Goal: Find specific page/section: Find specific page/section

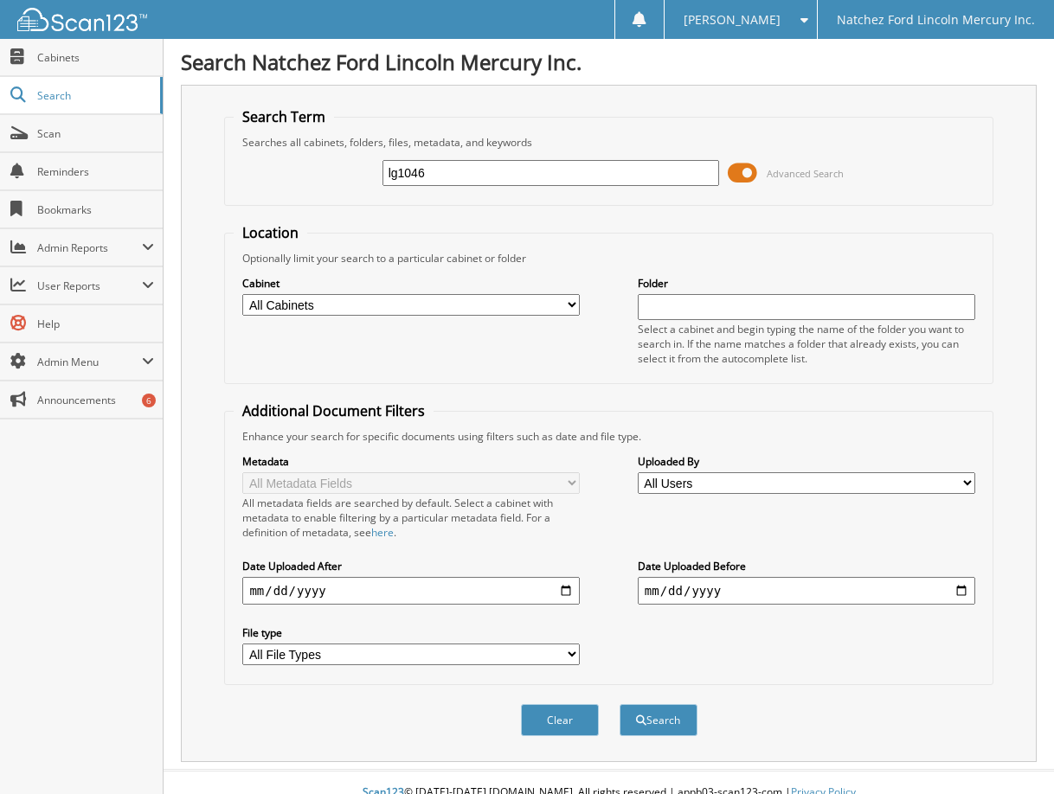
type input "lg1046"
click at [619, 704] on button "Search" at bounding box center [658, 720] width 78 height 32
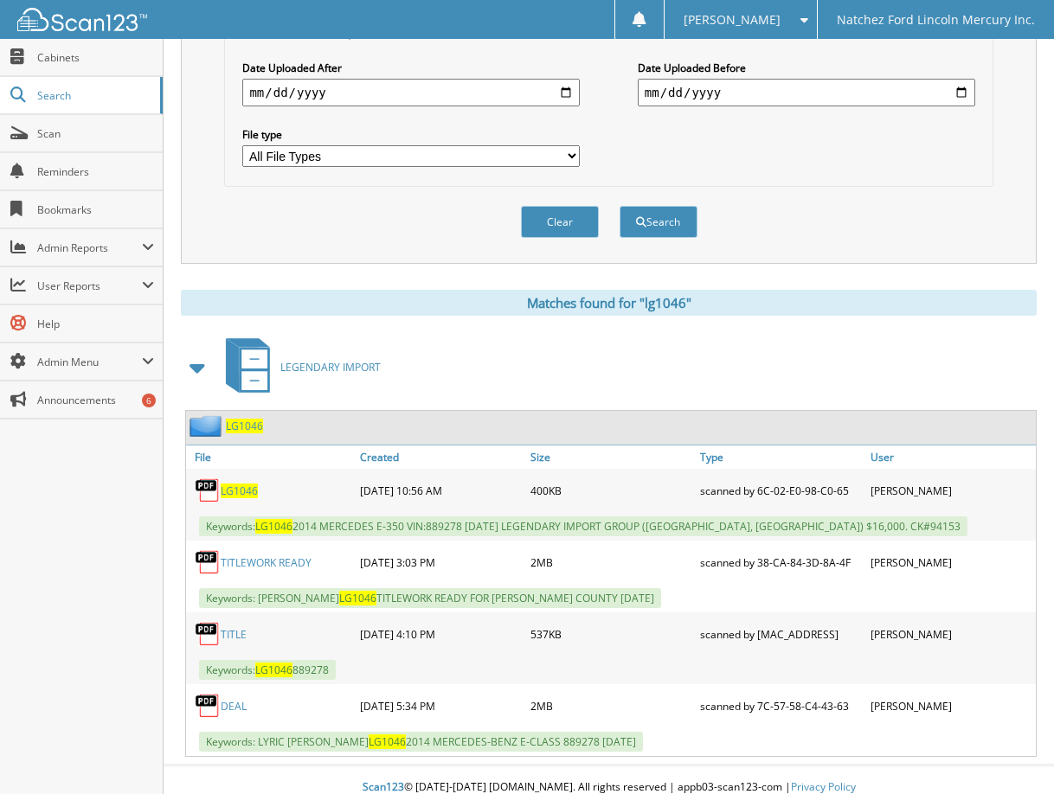
scroll to position [514, 0]
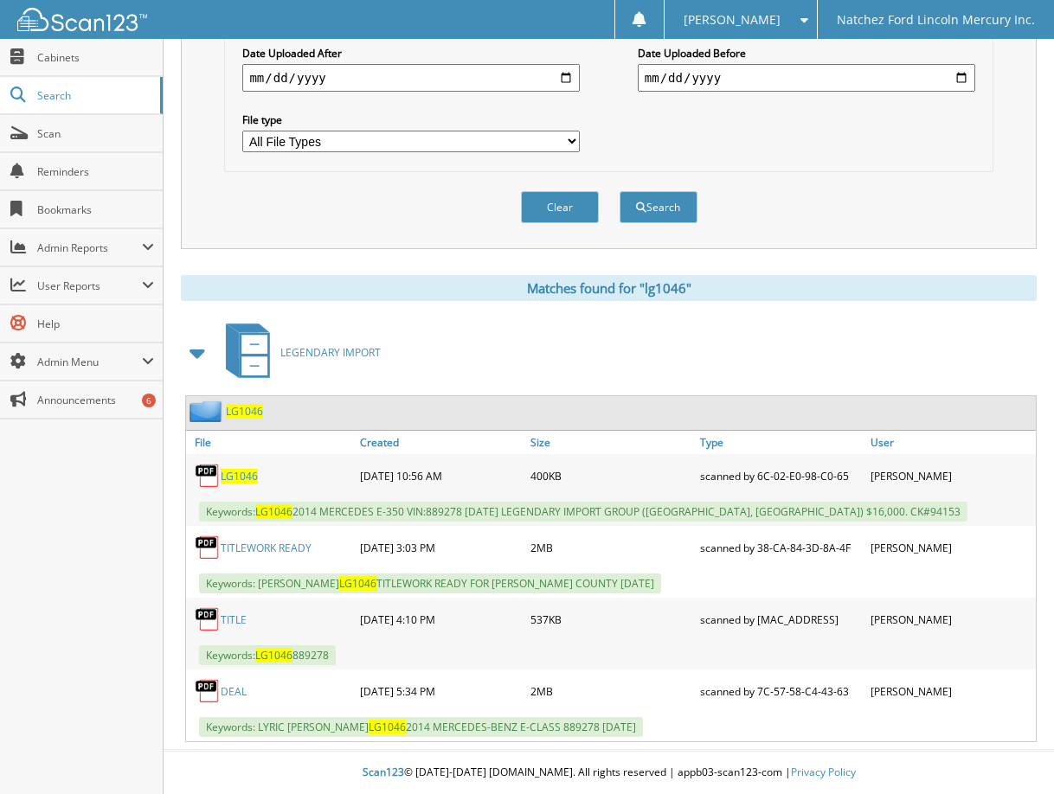
click at [242, 547] on link "TITLEWORK READY" at bounding box center [266, 548] width 91 height 15
click at [235, 690] on link "DEAL" at bounding box center [234, 691] width 26 height 15
click at [279, 550] on link "TITLEWORK READY" at bounding box center [266, 548] width 91 height 15
click at [260, 551] on link "TITLEWORK READY" at bounding box center [266, 548] width 91 height 15
click at [235, 695] on link "DEAL" at bounding box center [234, 691] width 26 height 15
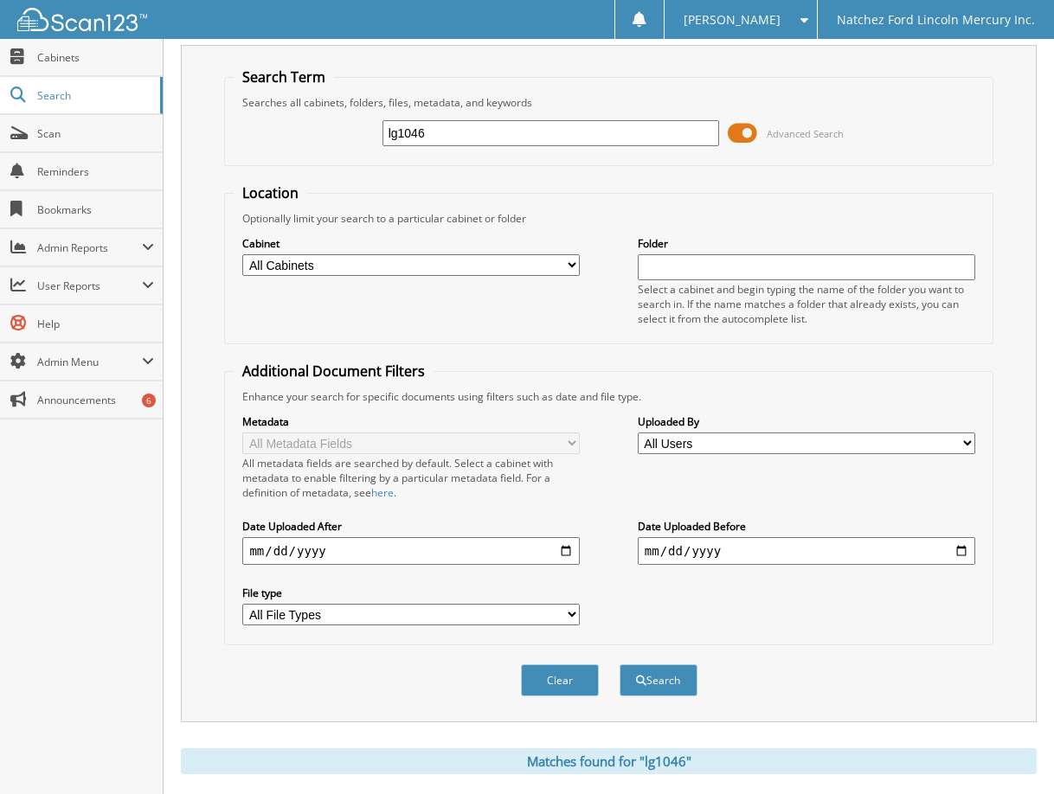
scroll to position [0, 0]
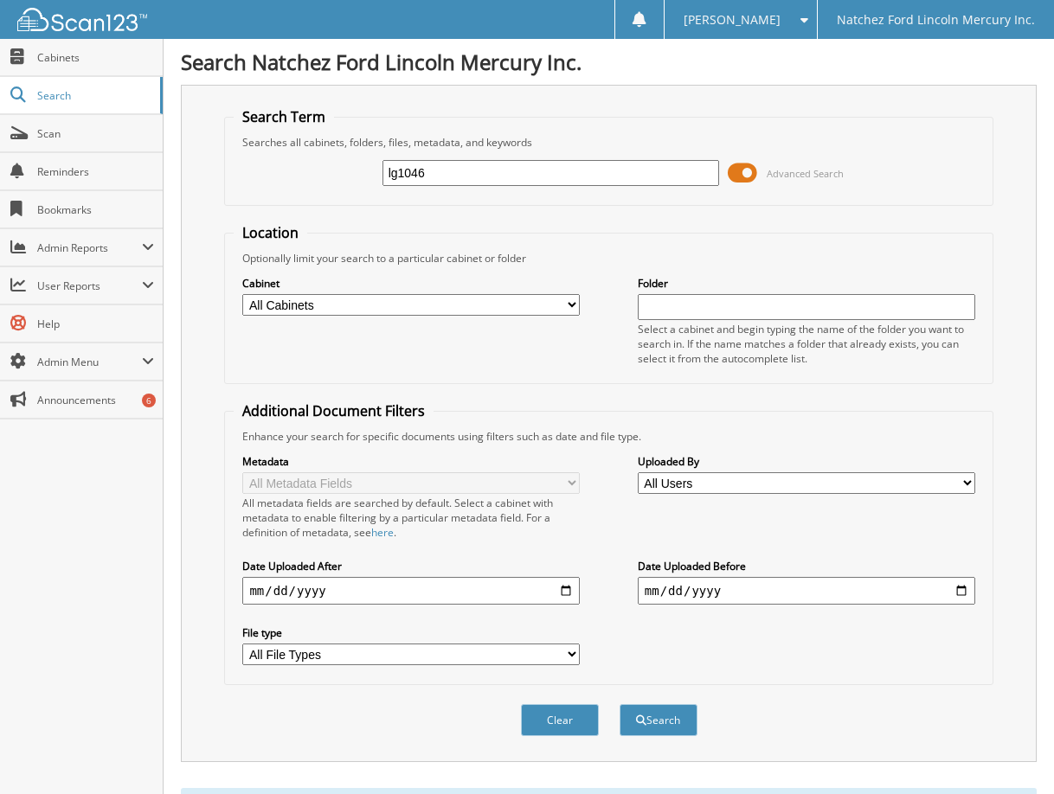
drag, startPoint x: 452, startPoint y: 178, endPoint x: 189, endPoint y: 149, distance: 264.7
click at [165, 170] on div "Search Natchez Ford Lincoln Mercury Inc. Search Term Searches all cabinets, fol…" at bounding box center [609, 653] width 890 height 1307
type input "nl1940b"
click at [619, 704] on button "Search" at bounding box center [658, 720] width 78 height 32
click at [443, 180] on input "nl1940b" at bounding box center [550, 173] width 337 height 26
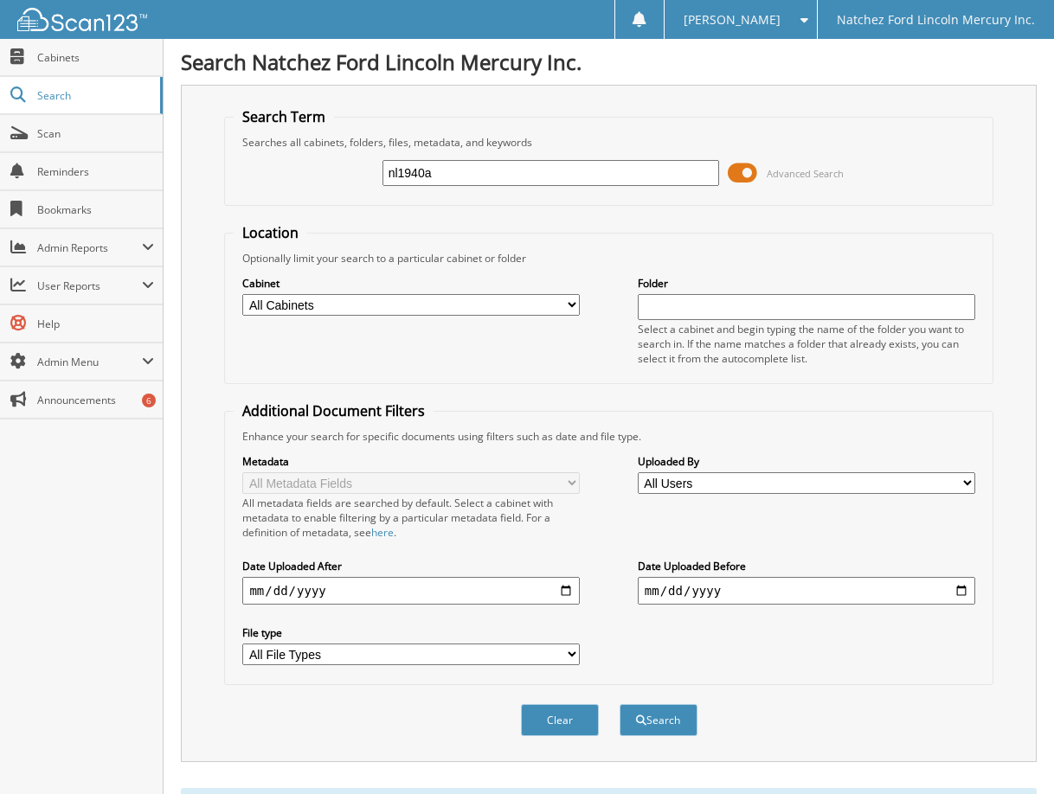
type input "nl1940a"
click at [619, 704] on button "Search" at bounding box center [658, 720] width 78 height 32
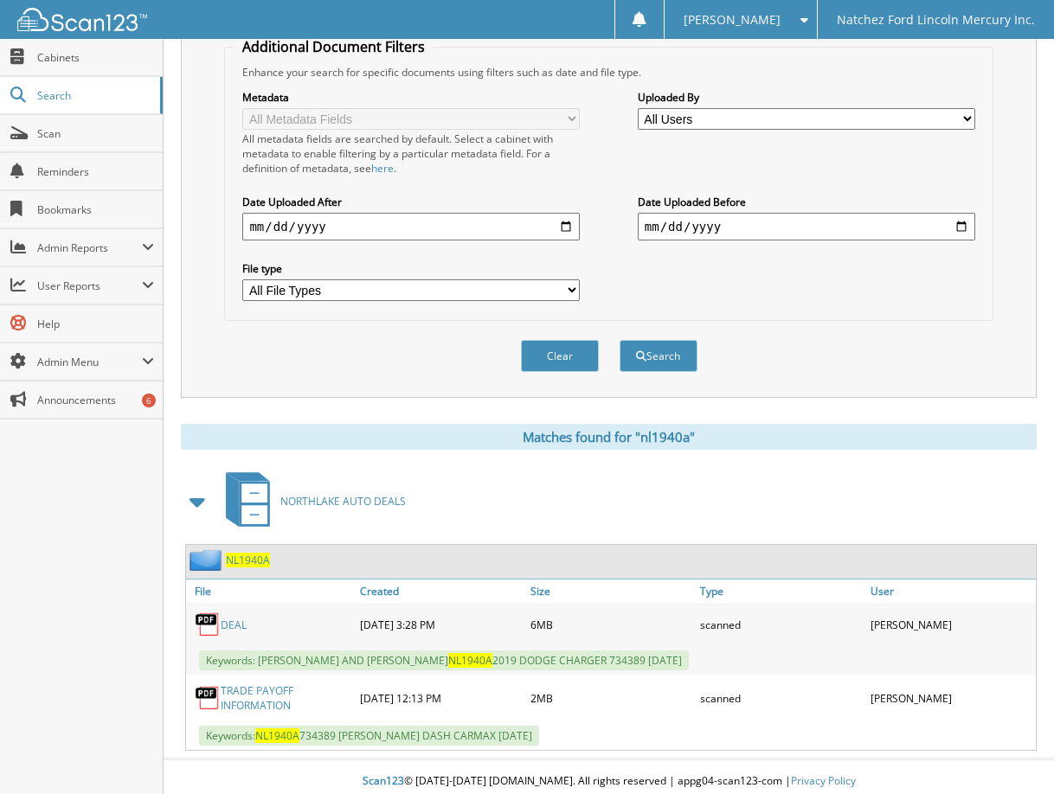
scroll to position [374, 0]
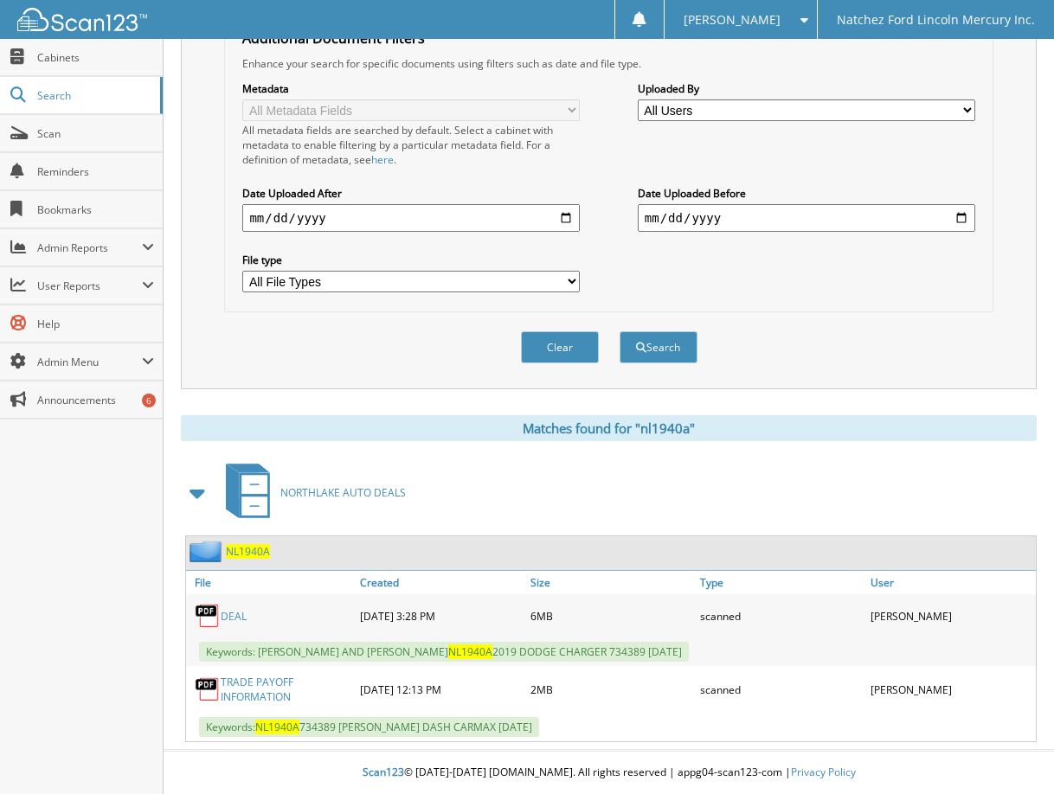
click at [233, 612] on link "DEAL" at bounding box center [234, 616] width 26 height 15
click at [265, 691] on link "TRADE PAYOFF INFORMATION" at bounding box center [286, 689] width 131 height 29
click at [251, 687] on link "TRADE PAYOFF INFORMATION" at bounding box center [286, 689] width 131 height 29
click at [266, 677] on link "TRADE PAYOFF INFORMATION" at bounding box center [286, 689] width 131 height 29
click at [232, 616] on link "DEAL" at bounding box center [234, 616] width 26 height 15
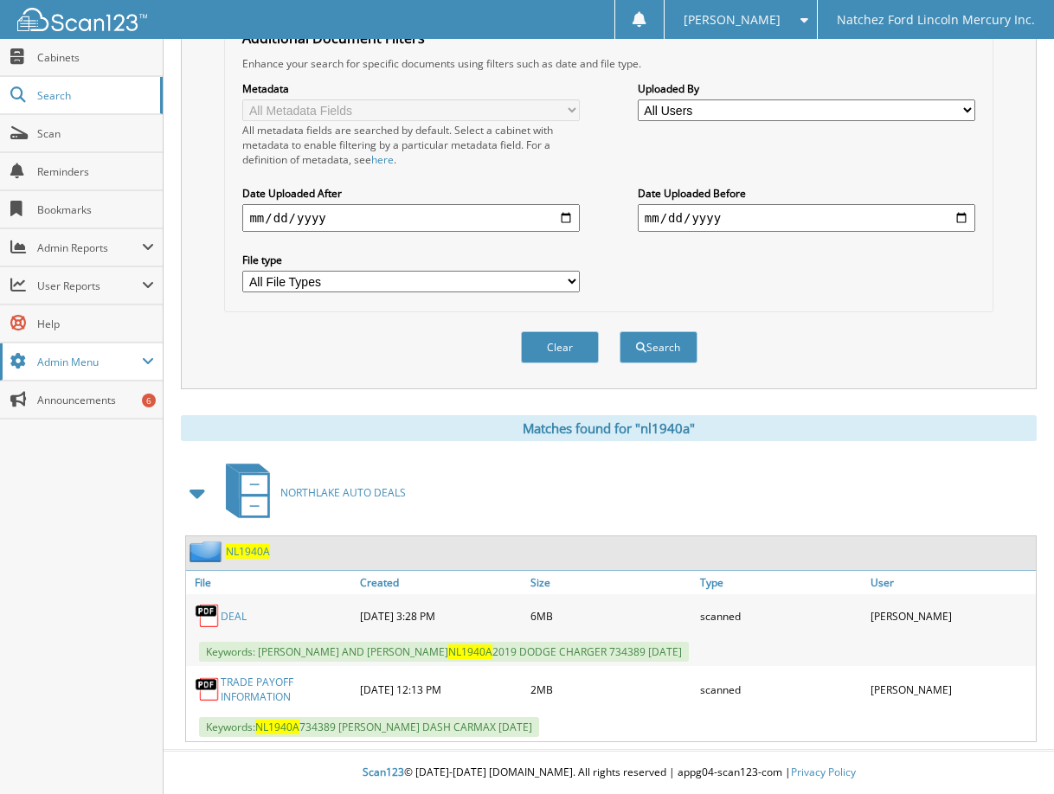
click at [74, 369] on span "Admin Menu" at bounding box center [89, 362] width 105 height 15
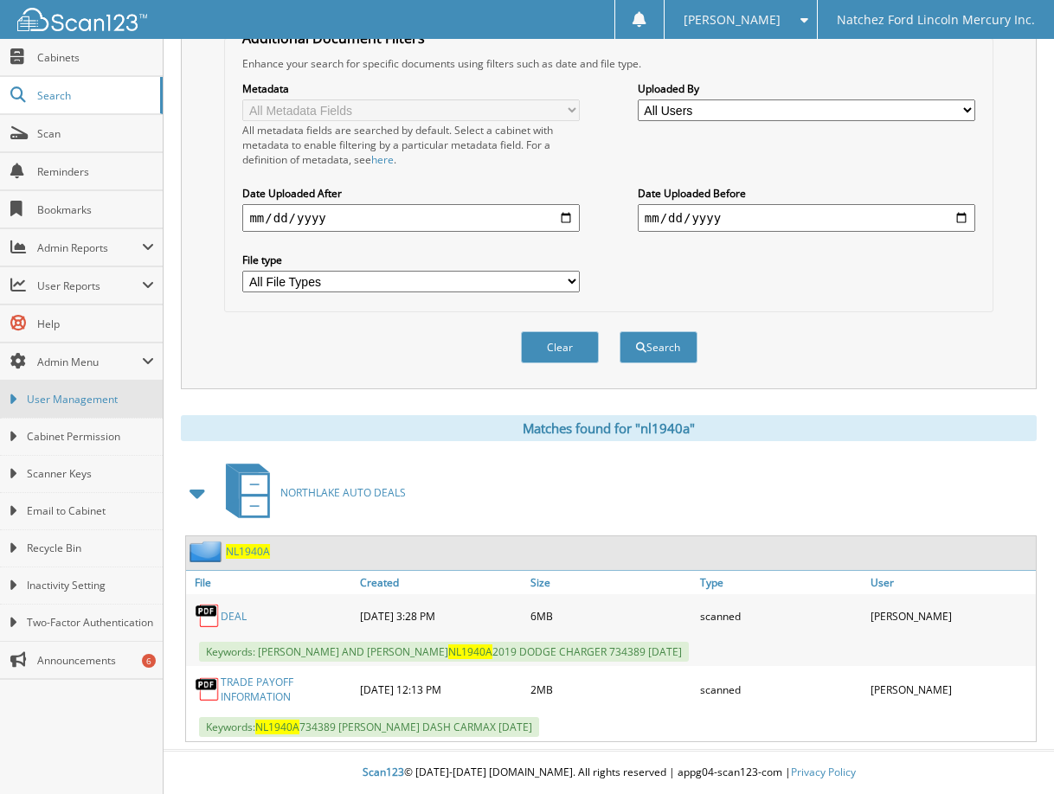
click at [71, 408] on enabled "User Management" at bounding box center [81, 399] width 163 height 37
